Goal: Transaction & Acquisition: Register for event/course

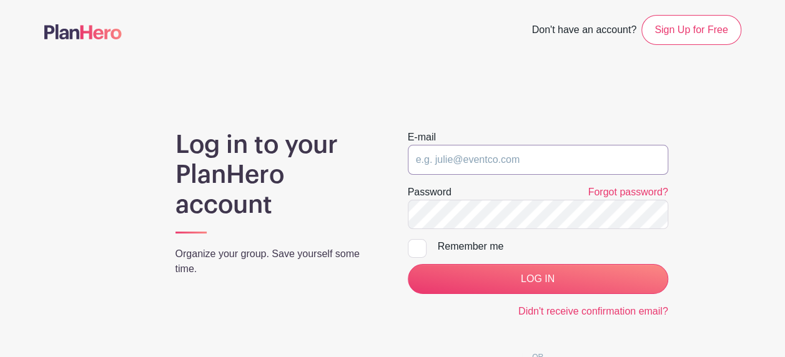
type input "[EMAIL_ADDRESS][DOMAIN_NAME]"
click at [571, 161] on input "[EMAIL_ADDRESS][DOMAIN_NAME]" at bounding box center [538, 160] width 261 height 30
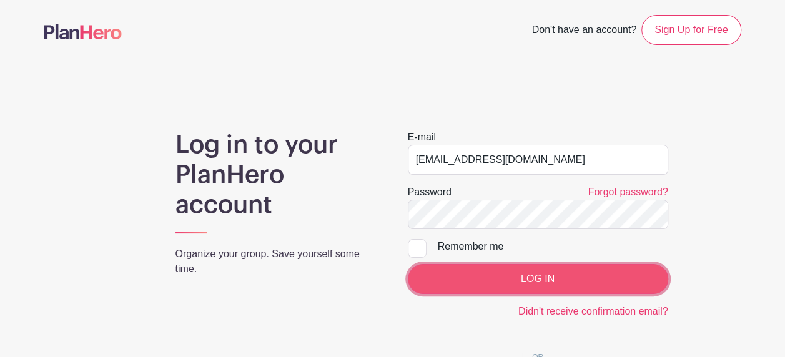
click at [540, 272] on input "LOG IN" at bounding box center [538, 279] width 261 height 30
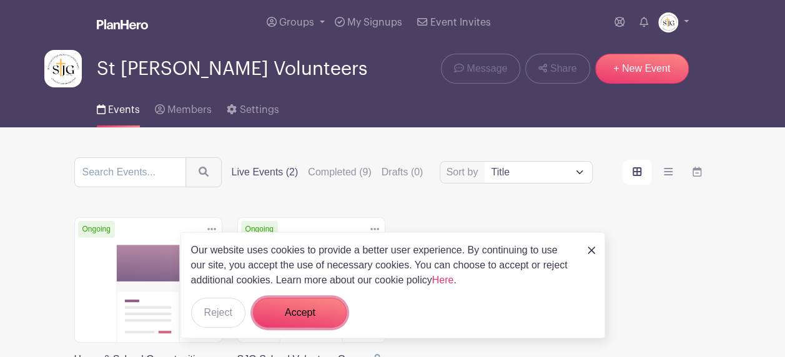
click at [275, 305] on button "Accept" at bounding box center [300, 313] width 94 height 30
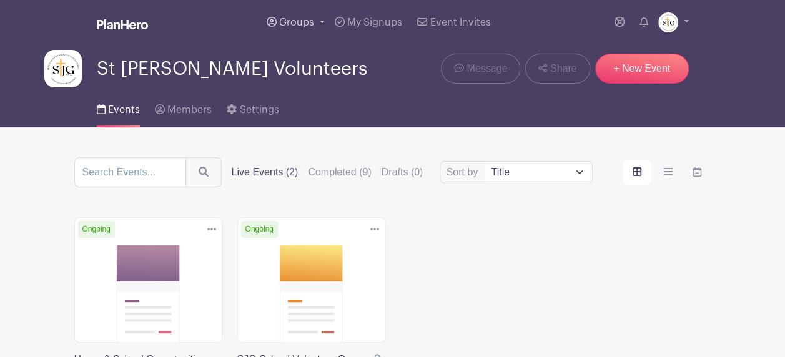
click at [310, 21] on span "Groups" at bounding box center [296, 22] width 35 height 10
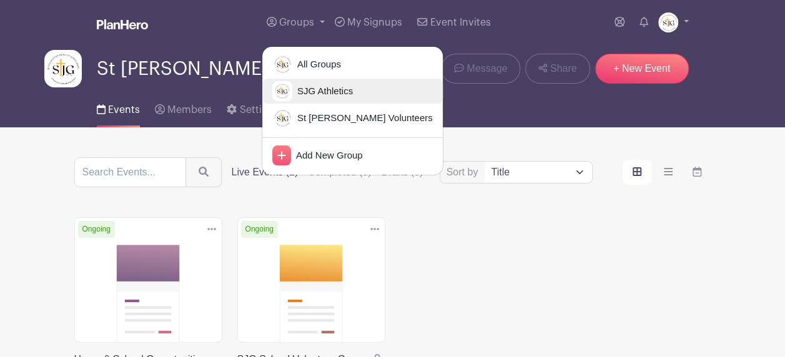
click at [299, 88] on span "SJG Athletics" at bounding box center [322, 91] width 61 height 14
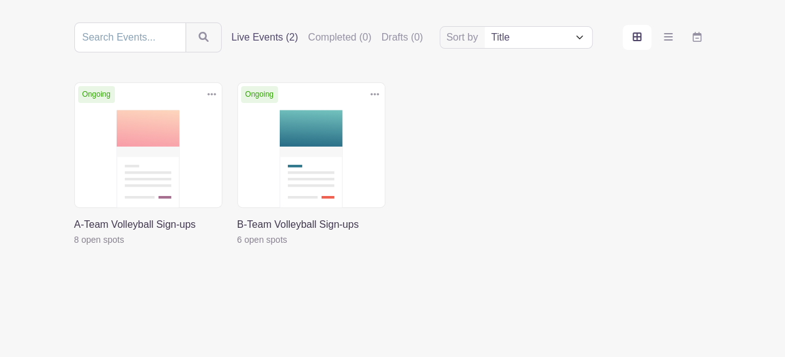
scroll to position [137, 0]
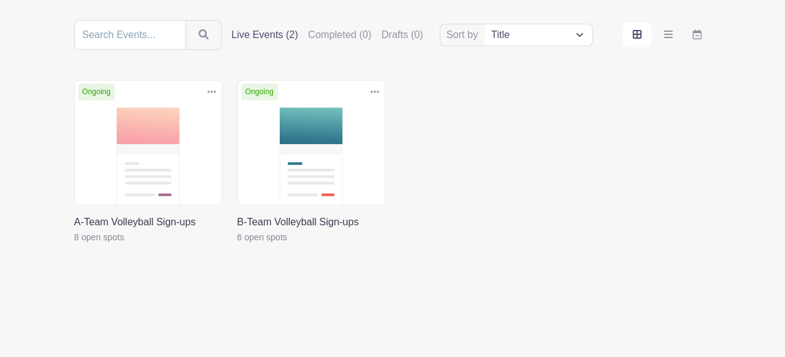
click at [74, 245] on link at bounding box center [74, 245] width 0 height 0
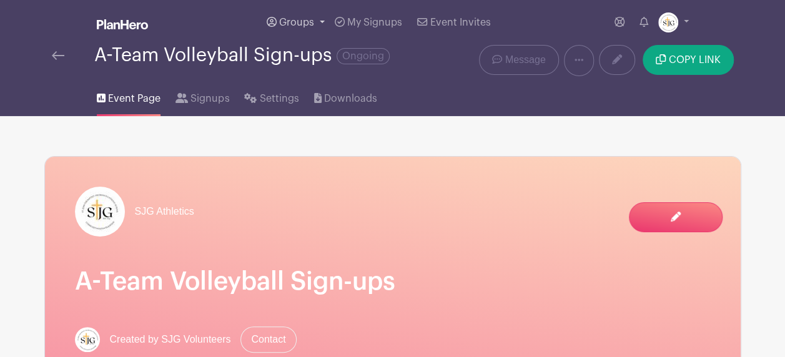
click at [312, 26] on span "Groups" at bounding box center [296, 22] width 35 height 10
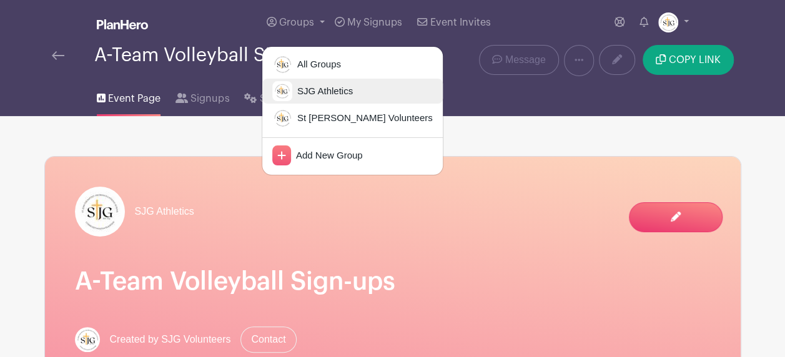
click at [325, 94] on span "SJG Athletics" at bounding box center [322, 91] width 61 height 14
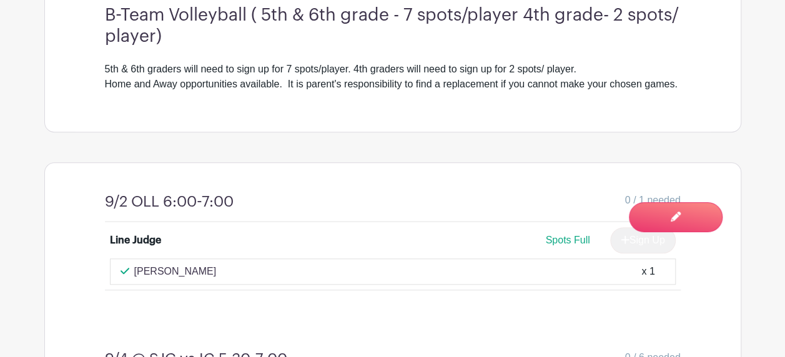
scroll to position [437, 0]
click at [308, 207] on div "9/2 OLL 6:00-7:00 0 / 1 needed Line Judge Spots Full Sign Up [PERSON_NAME] x 1" at bounding box center [393, 242] width 636 height 157
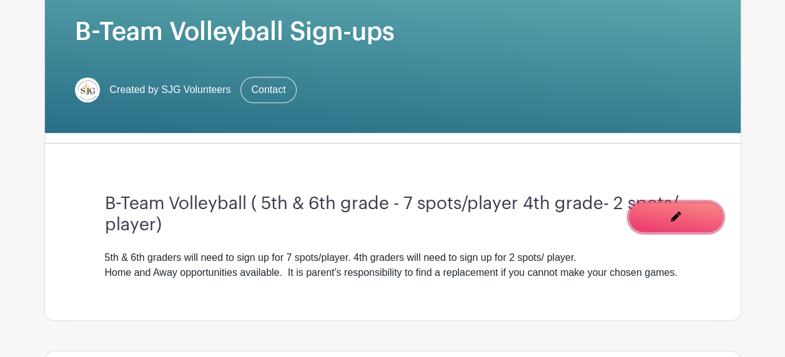
scroll to position [500, 0]
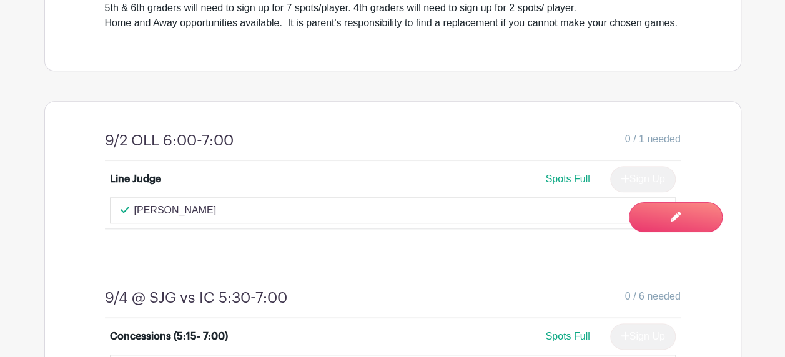
click at [132, 344] on div "Concessions (5:15- 7:00)" at bounding box center [169, 336] width 118 height 15
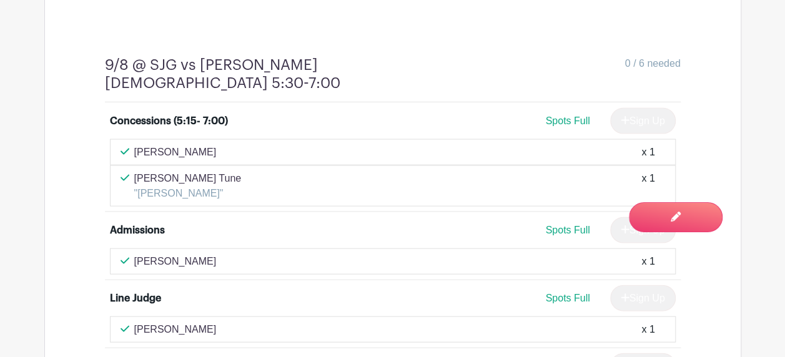
scroll to position [1249, 0]
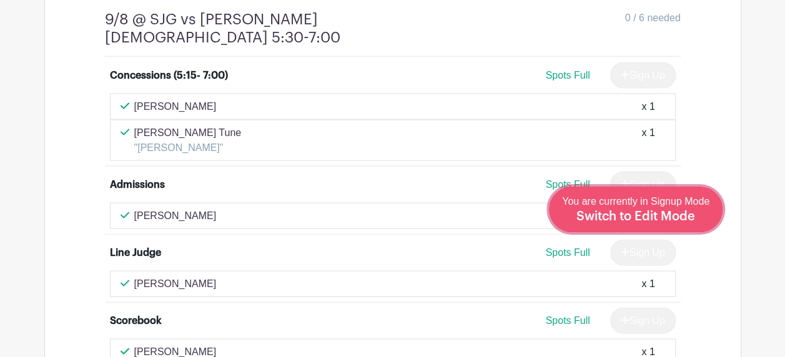
click at [675, 209] on div "You are currently in Signup Mode Switch to Edit Mode" at bounding box center [635, 209] width 147 height 31
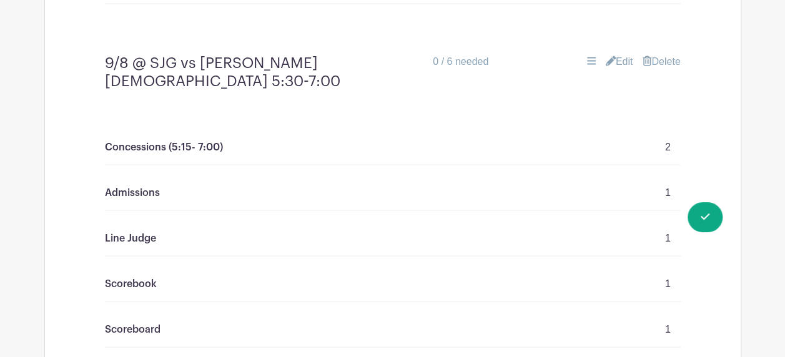
scroll to position [1249, 0]
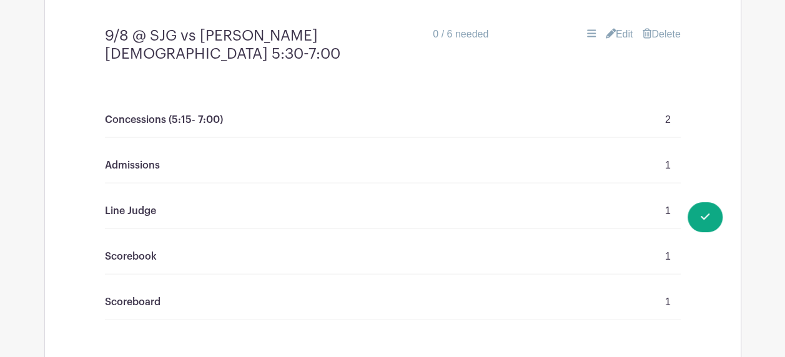
click at [666, 116] on p "2" at bounding box center [668, 119] width 6 height 15
click at [617, 42] on link "Edit" at bounding box center [619, 34] width 27 height 15
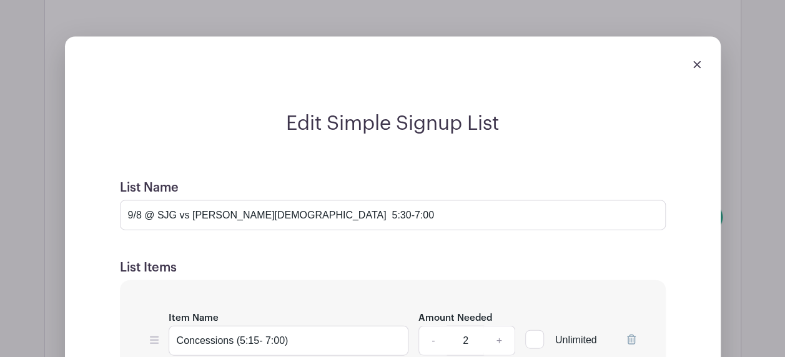
scroll to position [1000, 0]
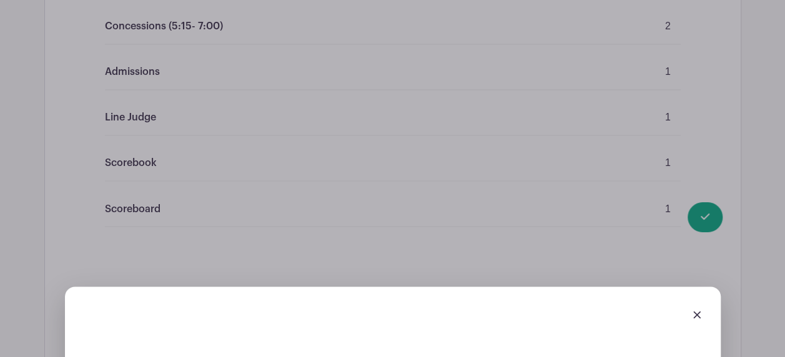
click at [697, 319] on link at bounding box center [696, 314] width 7 height 11
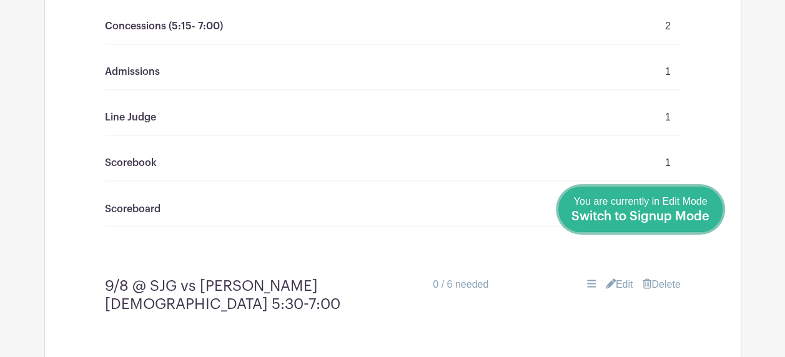
click at [712, 224] on link "Done Editing You are currently in Edit Mode Switch to Signup Mode" at bounding box center [640, 210] width 164 height 46
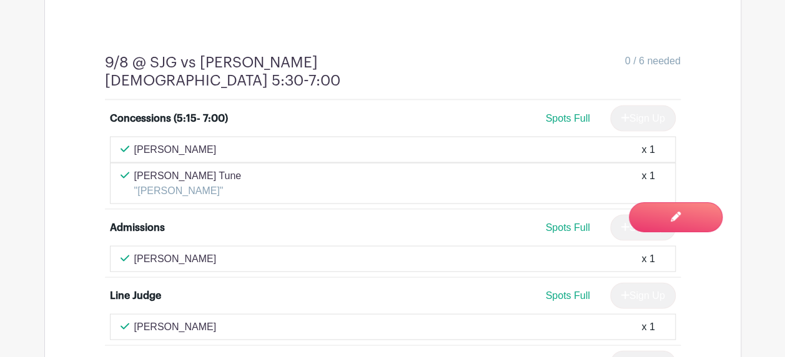
scroll to position [1251, 0]
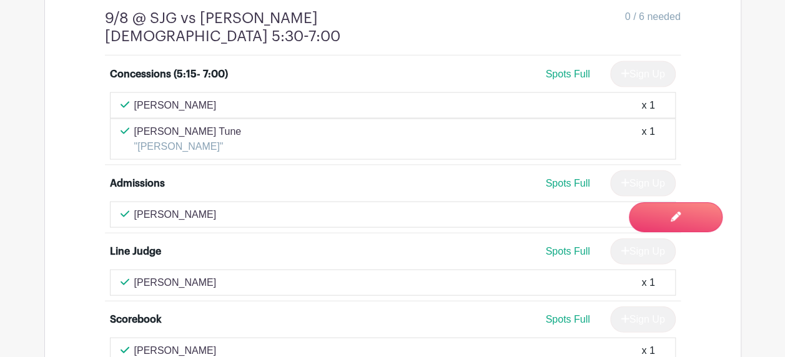
click at [640, 124] on div "[PERSON_NAME] Tune "[PERSON_NAME]" x 1" at bounding box center [393, 139] width 545 height 30
drag, startPoint x: 640, startPoint y: 122, endPoint x: 562, endPoint y: 126, distance: 78.2
click at [562, 126] on div "[PERSON_NAME] Tune "[PERSON_NAME]" x 1" at bounding box center [393, 139] width 545 height 30
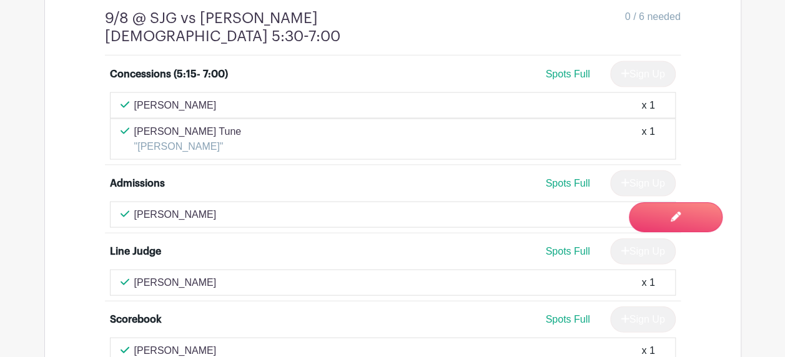
click at [565, 69] on span "Spots Full" at bounding box center [567, 74] width 44 height 11
click at [128, 209] on icon at bounding box center [125, 214] width 9 height 10
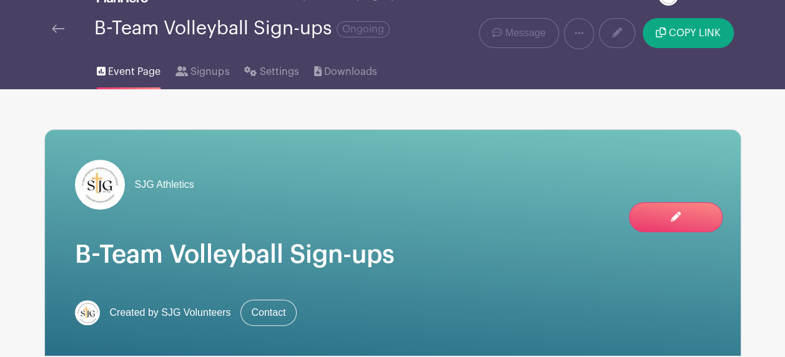
scroll to position [0, 0]
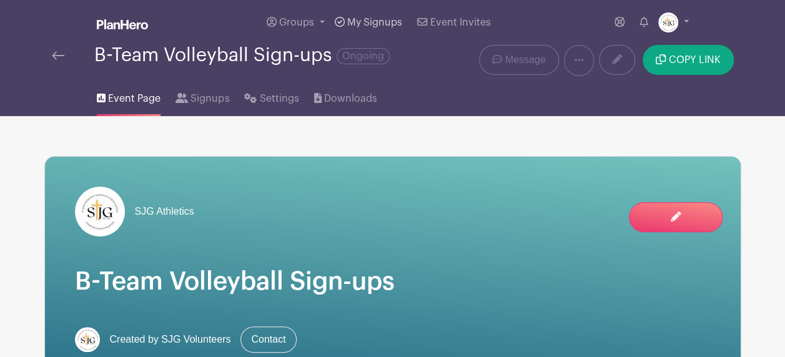
click at [367, 16] on link "My Signups" at bounding box center [368, 22] width 77 height 45
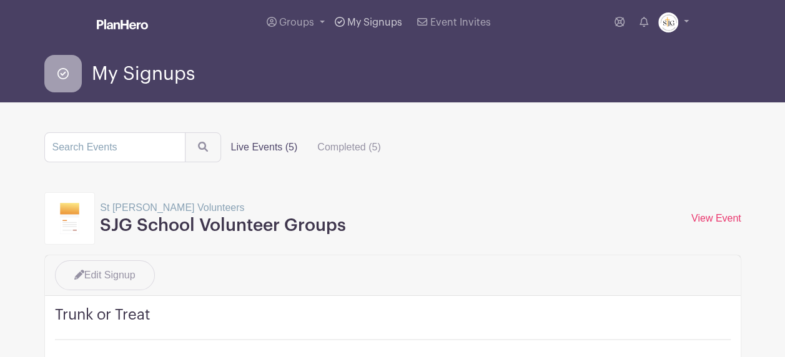
click at [366, 19] on span "My Signups" at bounding box center [374, 22] width 55 height 10
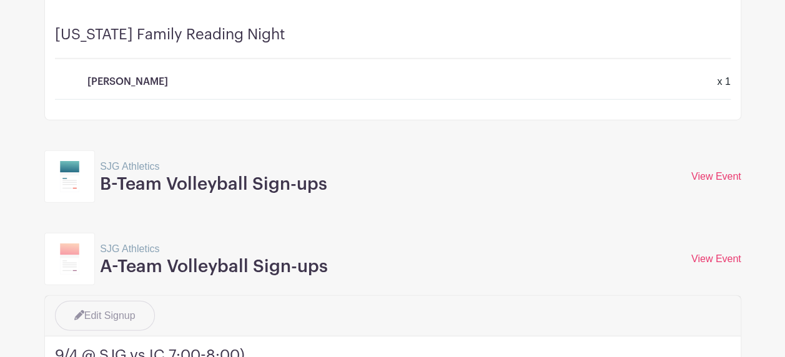
scroll to position [1562, 0]
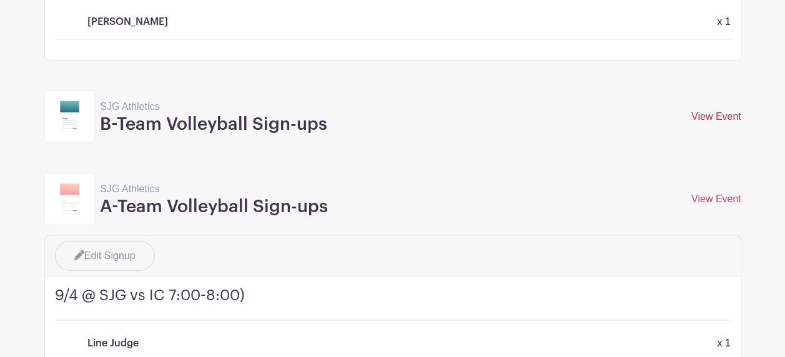
click at [713, 114] on link "View Event" at bounding box center [717, 116] width 50 height 11
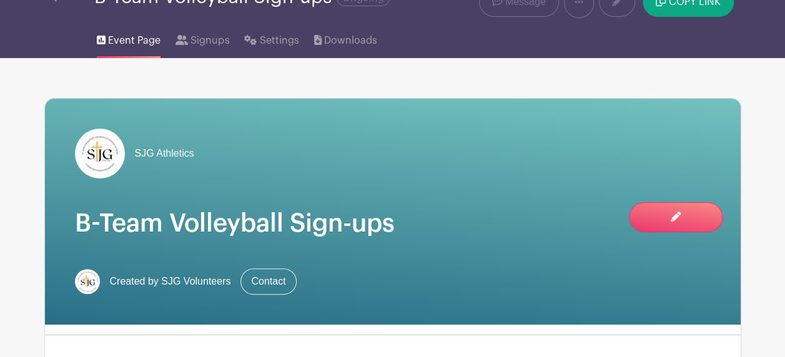
scroll to position [51, 0]
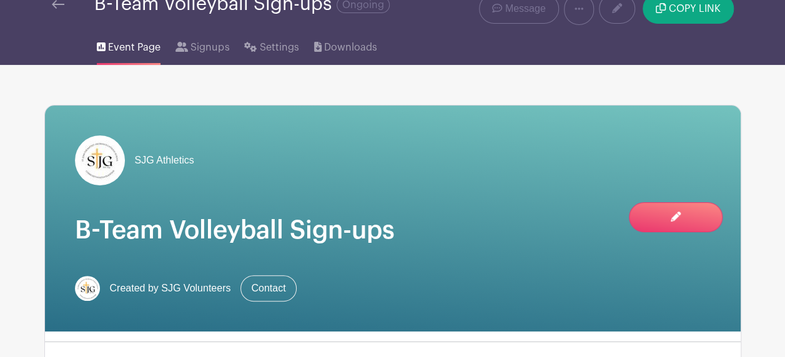
click at [140, 46] on span "Event Page" at bounding box center [134, 47] width 52 height 15
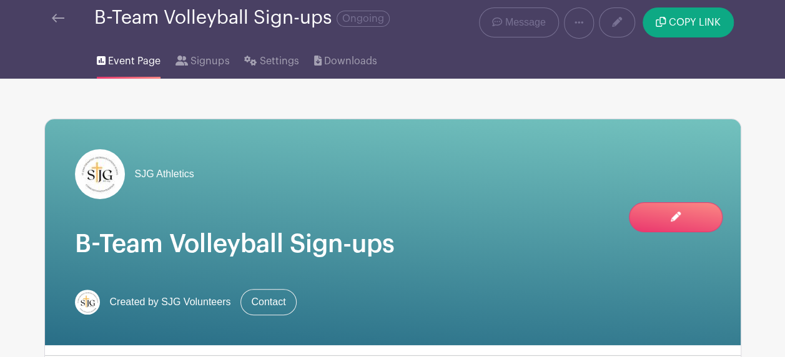
scroll to position [0, 0]
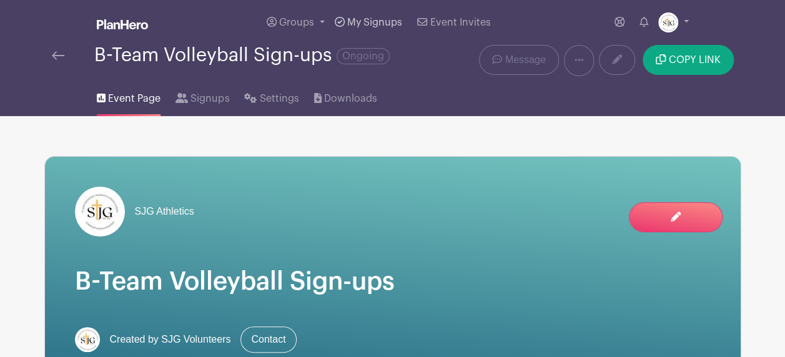
click at [382, 21] on span "My Signups" at bounding box center [374, 22] width 55 height 10
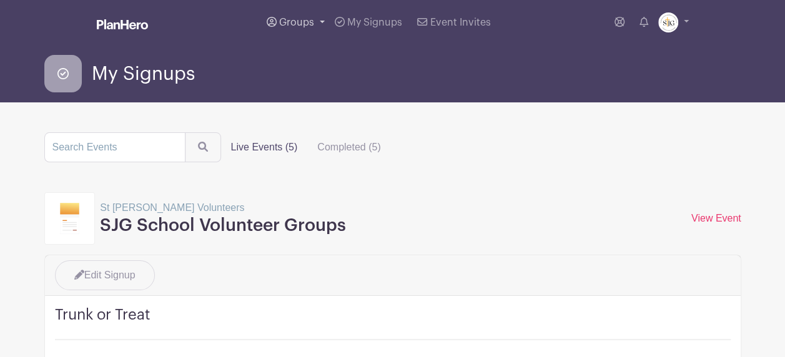
click at [284, 19] on span "Groups" at bounding box center [296, 22] width 35 height 10
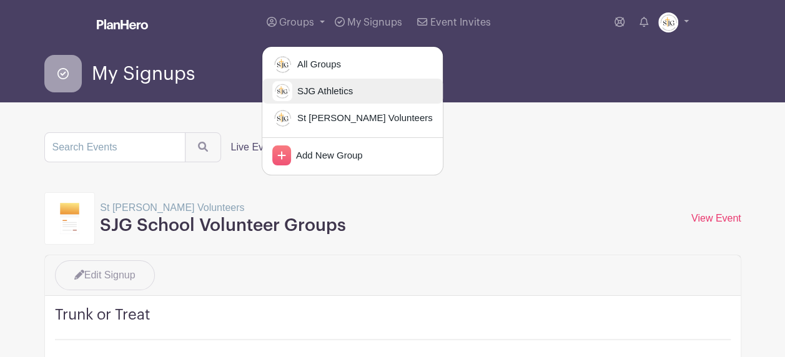
click at [290, 92] on img at bounding box center [282, 91] width 20 height 20
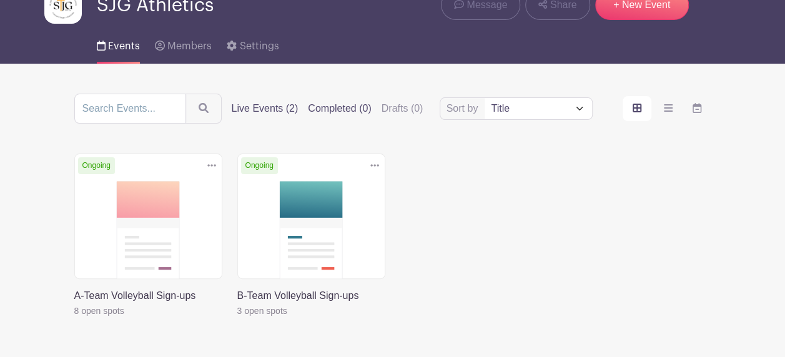
scroll to position [137, 0]
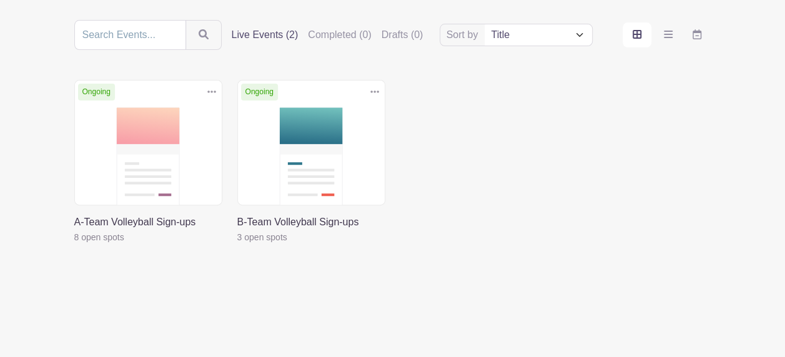
click at [74, 245] on link at bounding box center [74, 245] width 0 height 0
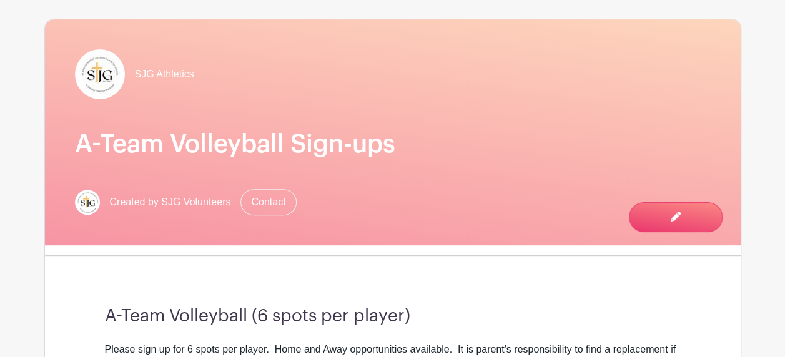
scroll to position [44, 0]
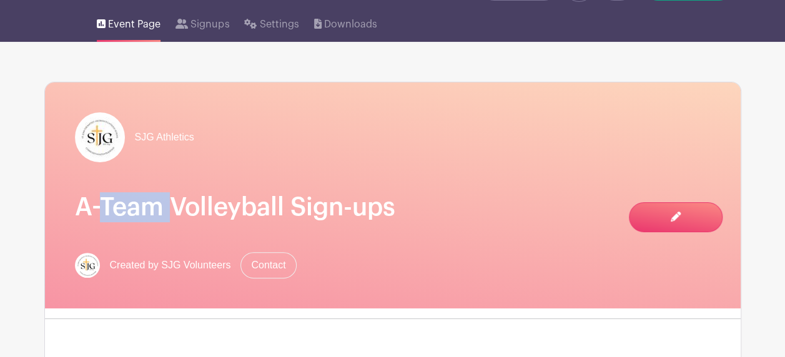
click at [126, 113] on div "SJG Athletics A-Team Volleyball Sign-ups Created by SJG Volunteers Contact" at bounding box center [393, 195] width 696 height 226
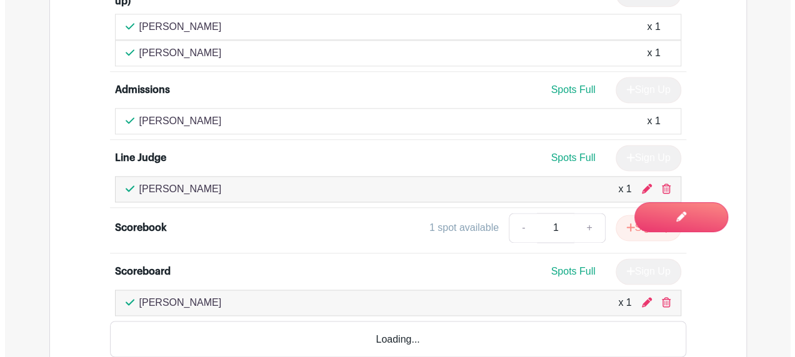
scroll to position [875, 0]
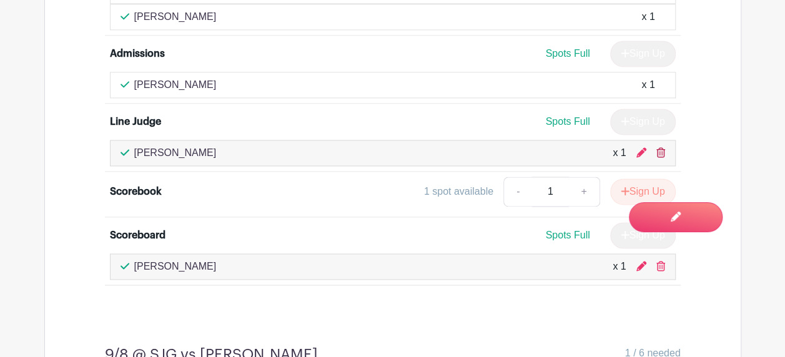
click at [660, 149] on icon at bounding box center [661, 152] width 9 height 10
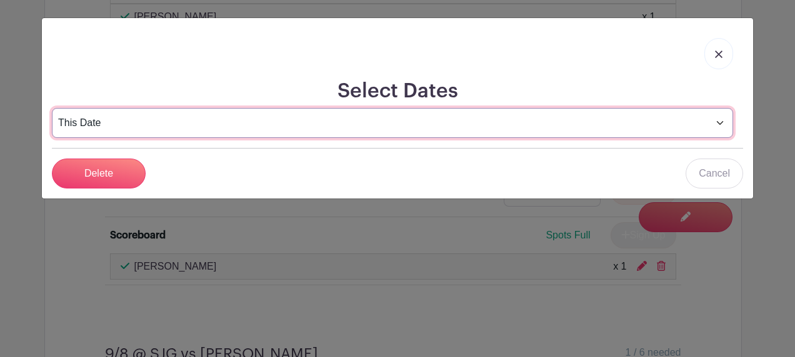
click at [155, 121] on select "This Date Select Dates" at bounding box center [392, 123] width 681 height 30
click at [52, 108] on select "This Date Select Dates" at bounding box center [392, 123] width 681 height 30
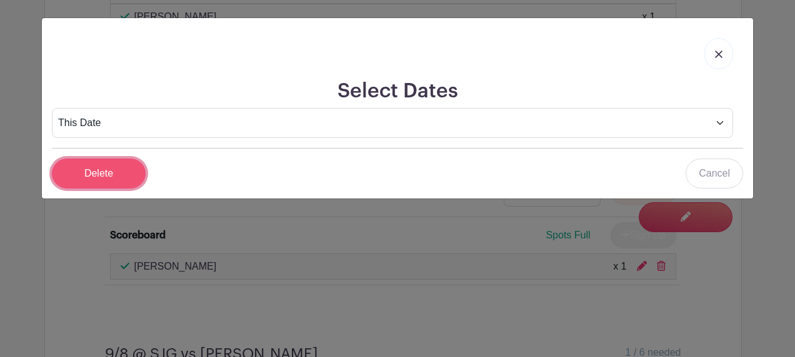
click at [115, 166] on input "Delete" at bounding box center [99, 174] width 94 height 30
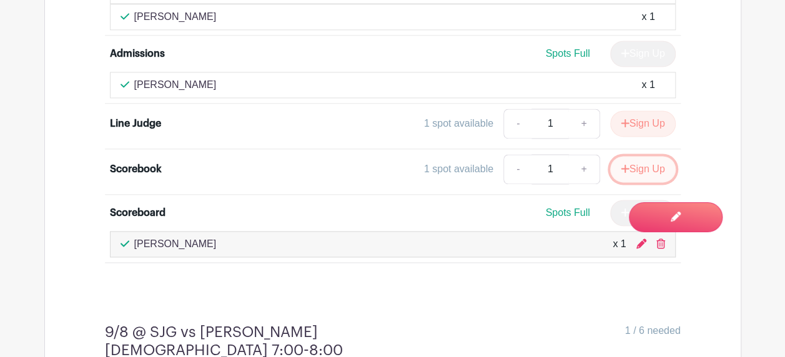
click at [656, 172] on button "Sign Up" at bounding box center [643, 169] width 66 height 26
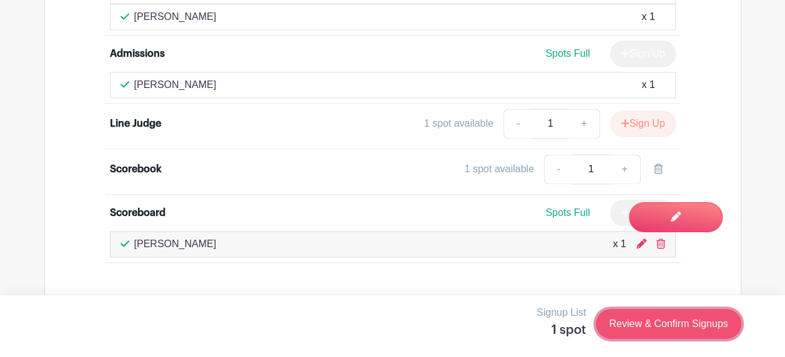
click at [637, 320] on link "Review & Confirm Signups" at bounding box center [668, 324] width 145 height 30
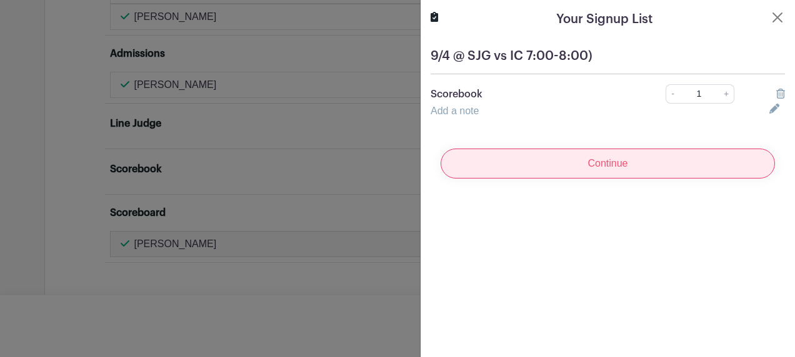
click at [614, 164] on input "Continue" at bounding box center [607, 164] width 334 height 30
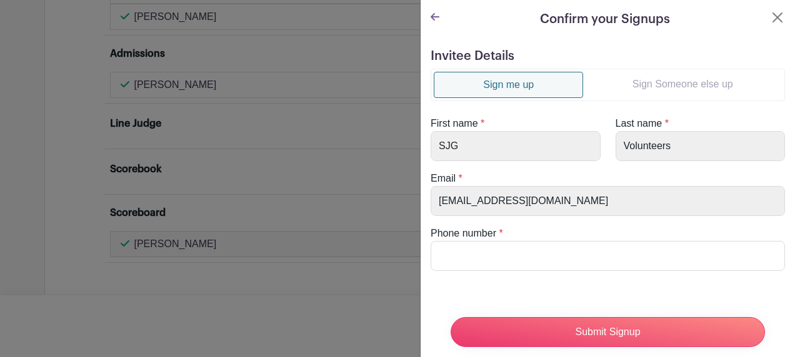
click at [650, 83] on link "Sign Someone else up" at bounding box center [682, 84] width 199 height 25
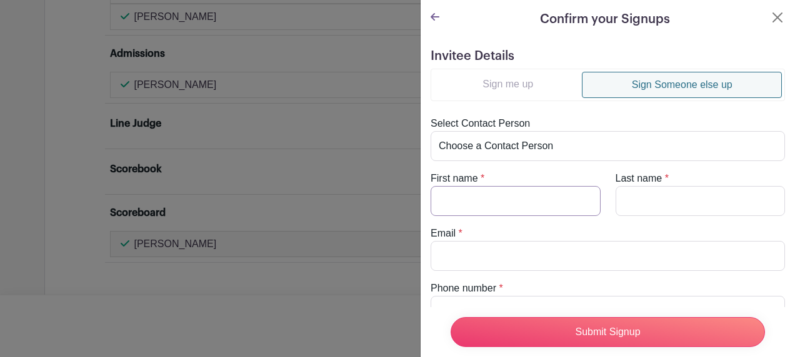
click at [521, 191] on input "First name" at bounding box center [515, 201] width 170 height 30
type input "[PERSON_NAME]"
type input "[EMAIL_ADDRESS][DOMAIN_NAME]"
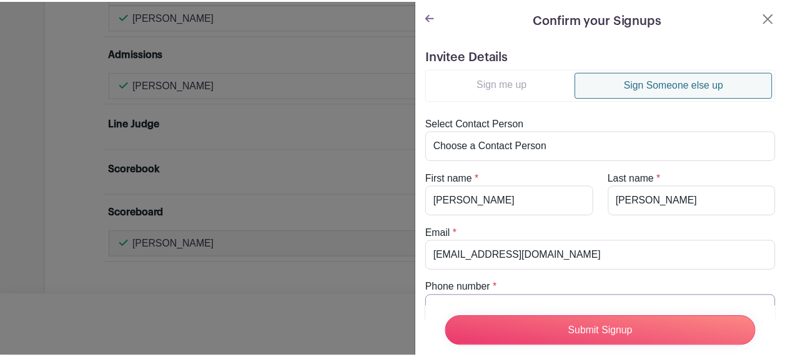
scroll to position [125, 0]
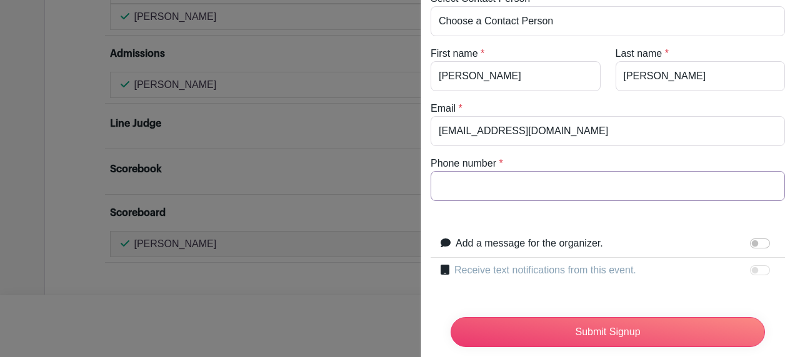
click at [514, 181] on input "Phone number" at bounding box center [607, 186] width 354 height 30
type input "[PHONE_NUMBER]"
click at [528, 329] on input "Submit Signup" at bounding box center [607, 332] width 314 height 30
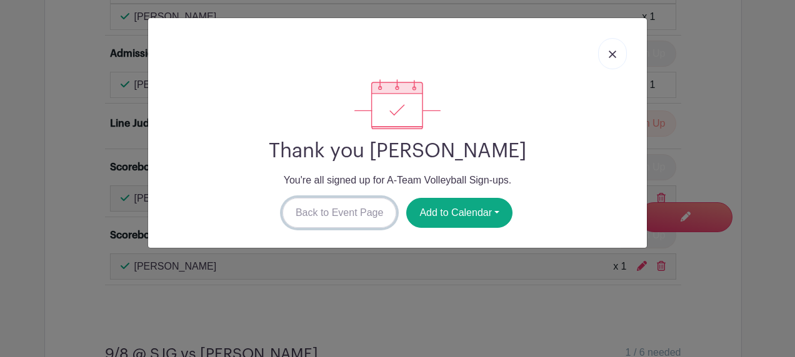
click at [380, 216] on link "Back to Event Page" at bounding box center [339, 213] width 114 height 30
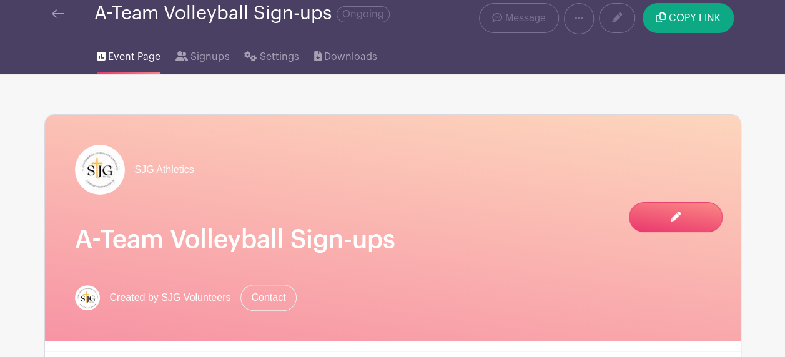
scroll to position [0, 0]
